Goal: Task Accomplishment & Management: Contribute content

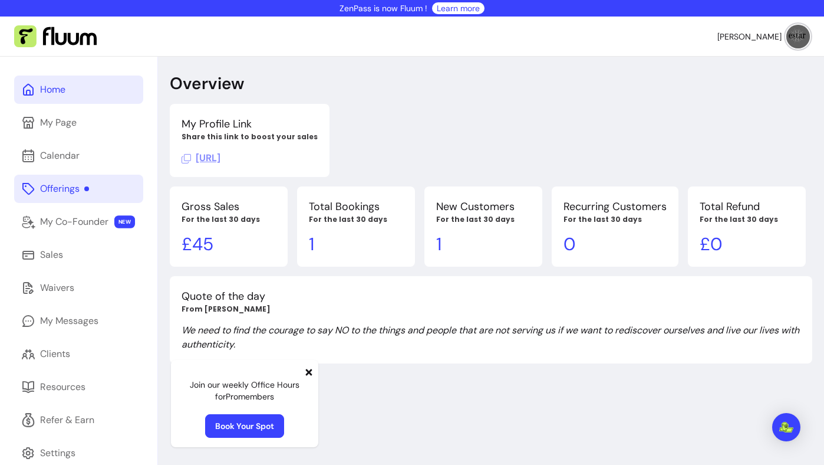
click at [77, 196] on link "Offerings" at bounding box center [78, 189] width 129 height 28
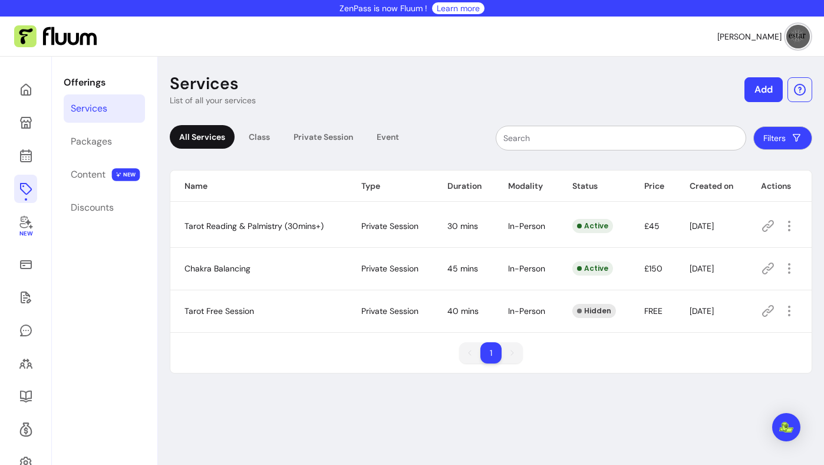
click at [765, 93] on button "Add" at bounding box center [764, 89] width 38 height 25
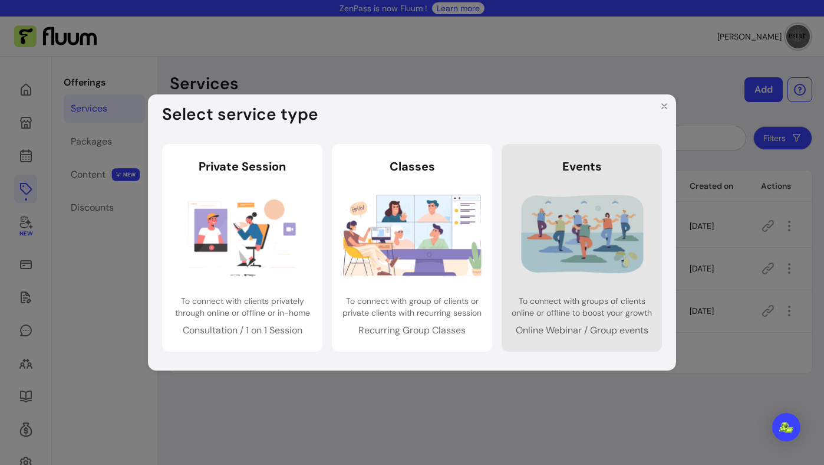
click at [558, 219] on img at bounding box center [582, 235] width 139 height 92
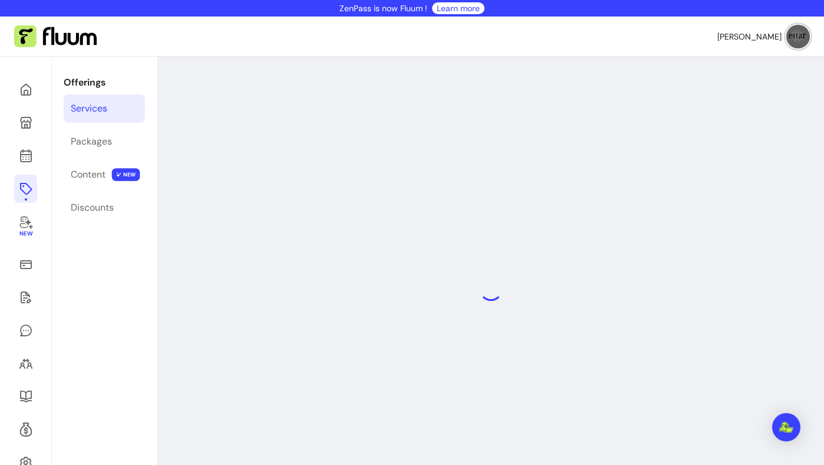
select select "***"
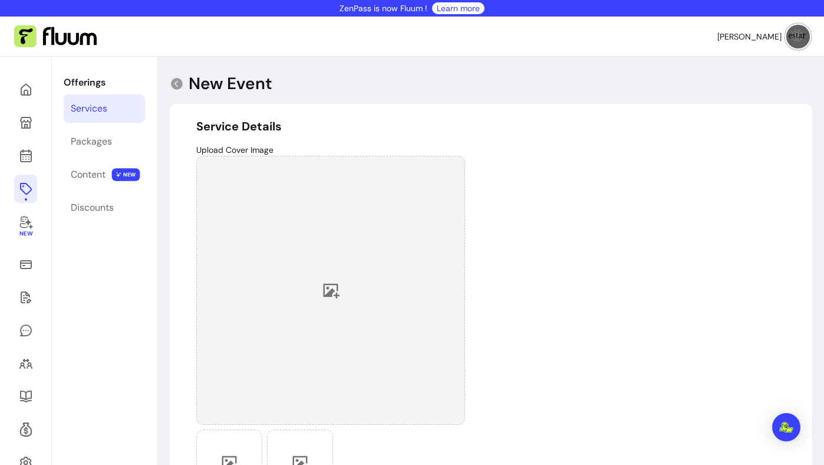
click at [330, 274] on div at bounding box center [330, 290] width 269 height 269
click at [361, 332] on div at bounding box center [330, 290] width 269 height 269
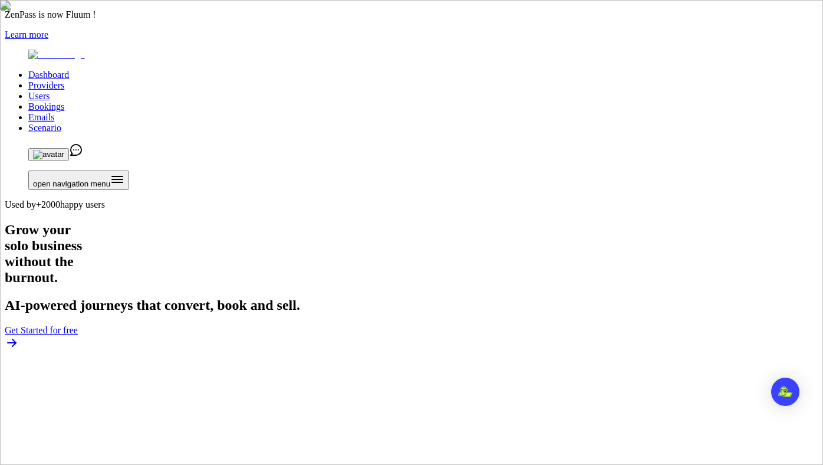
click at [50, 91] on link "Users" at bounding box center [38, 96] width 21 height 10
